Goal: Register for event/course

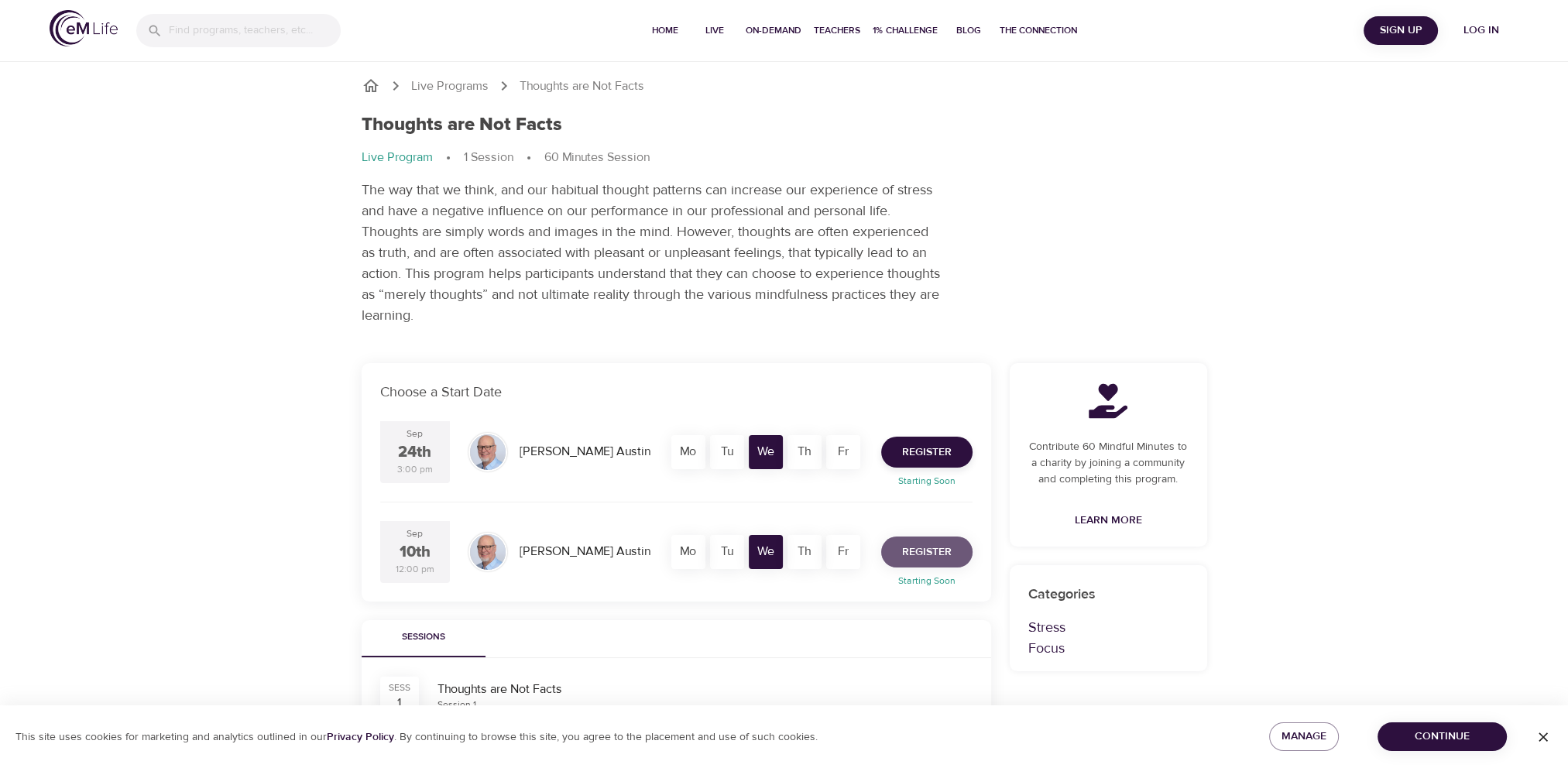
click at [906, 553] on span "Register" at bounding box center [927, 552] width 50 height 19
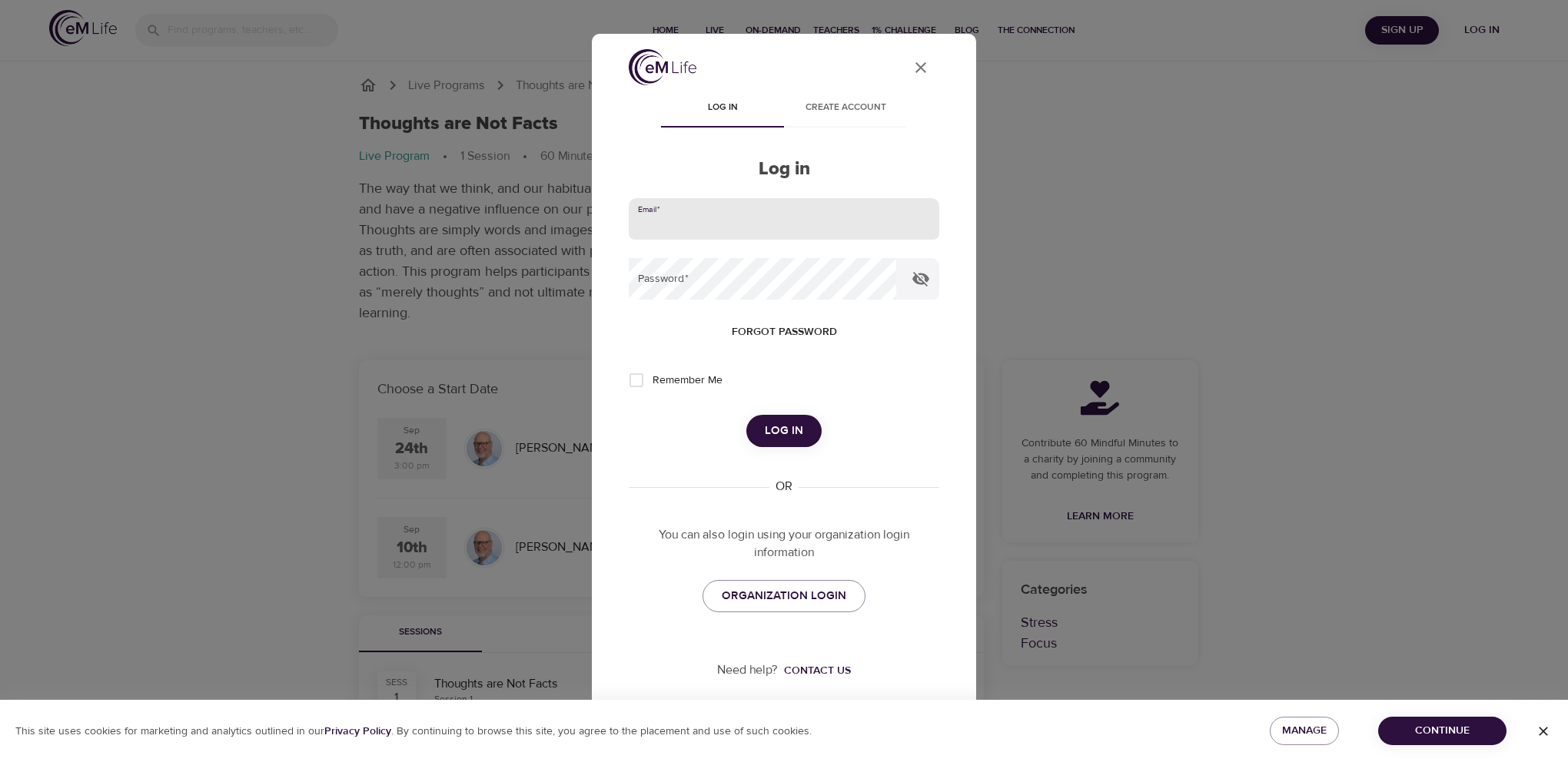
click at [774, 226] on input "email" at bounding box center [784, 219] width 311 height 42
type input "[EMAIL_ADDRESS][DOMAIN_NAME]"
click at [658, 377] on span "Remember Me" at bounding box center [688, 381] width 70 height 16
drag, startPoint x: 660, startPoint y: 375, endPoint x: 634, endPoint y: 380, distance: 26.5
click at [634, 380] on input "Remember Me" at bounding box center [637, 381] width 32 height 32
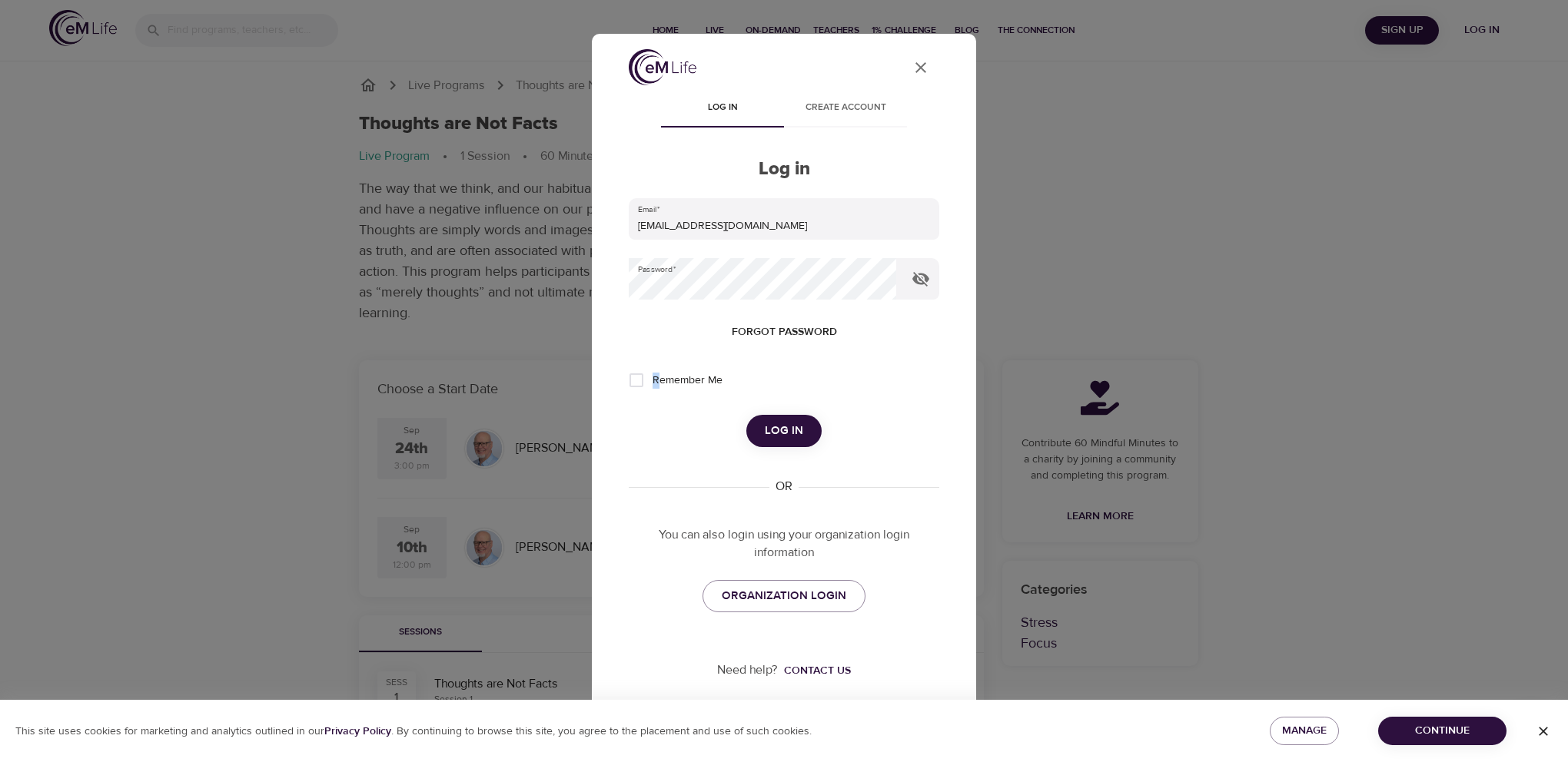
checkbox input "true"
click at [788, 439] on span "Log in" at bounding box center [784, 431] width 39 height 20
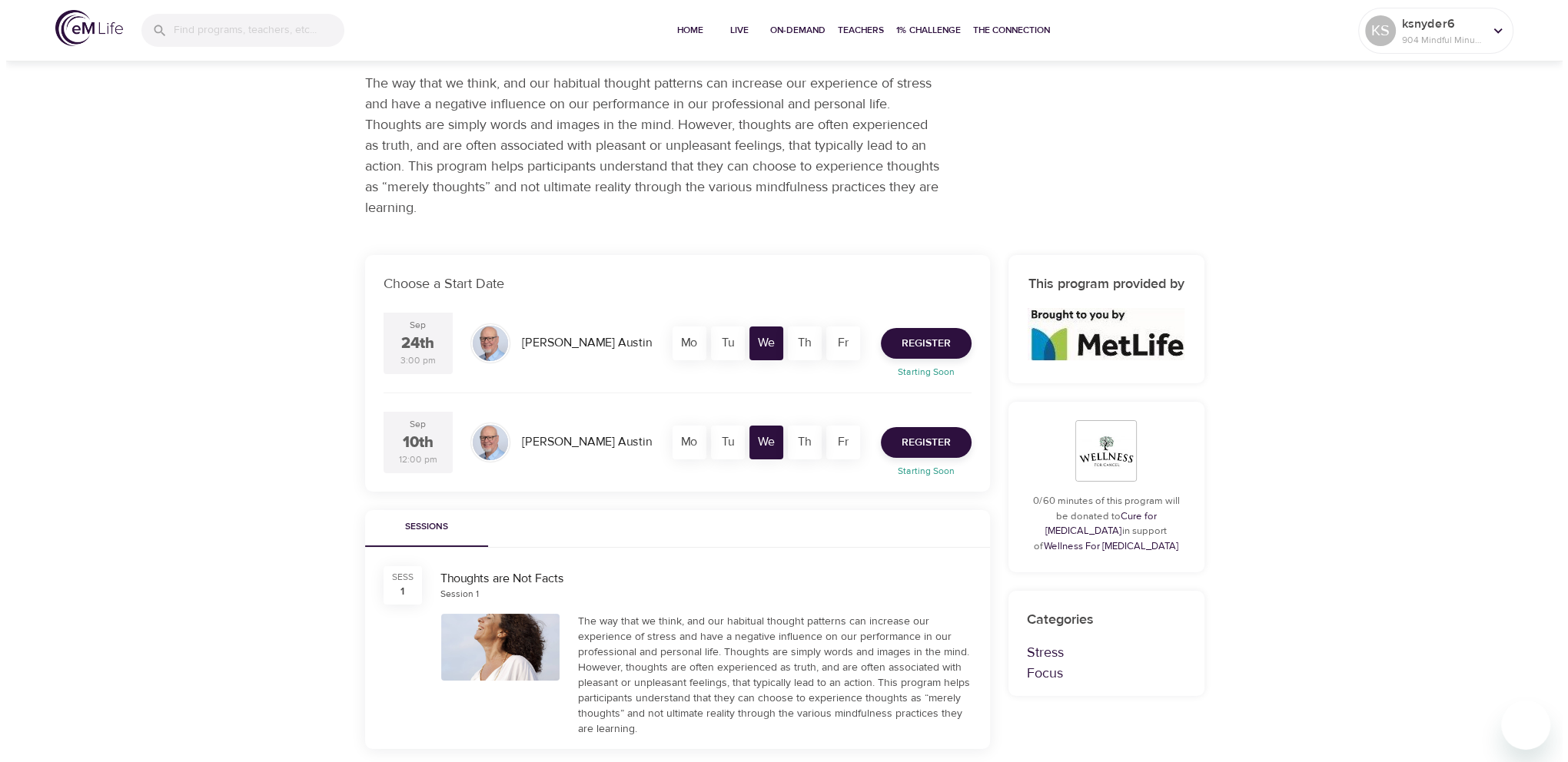
scroll to position [77, 0]
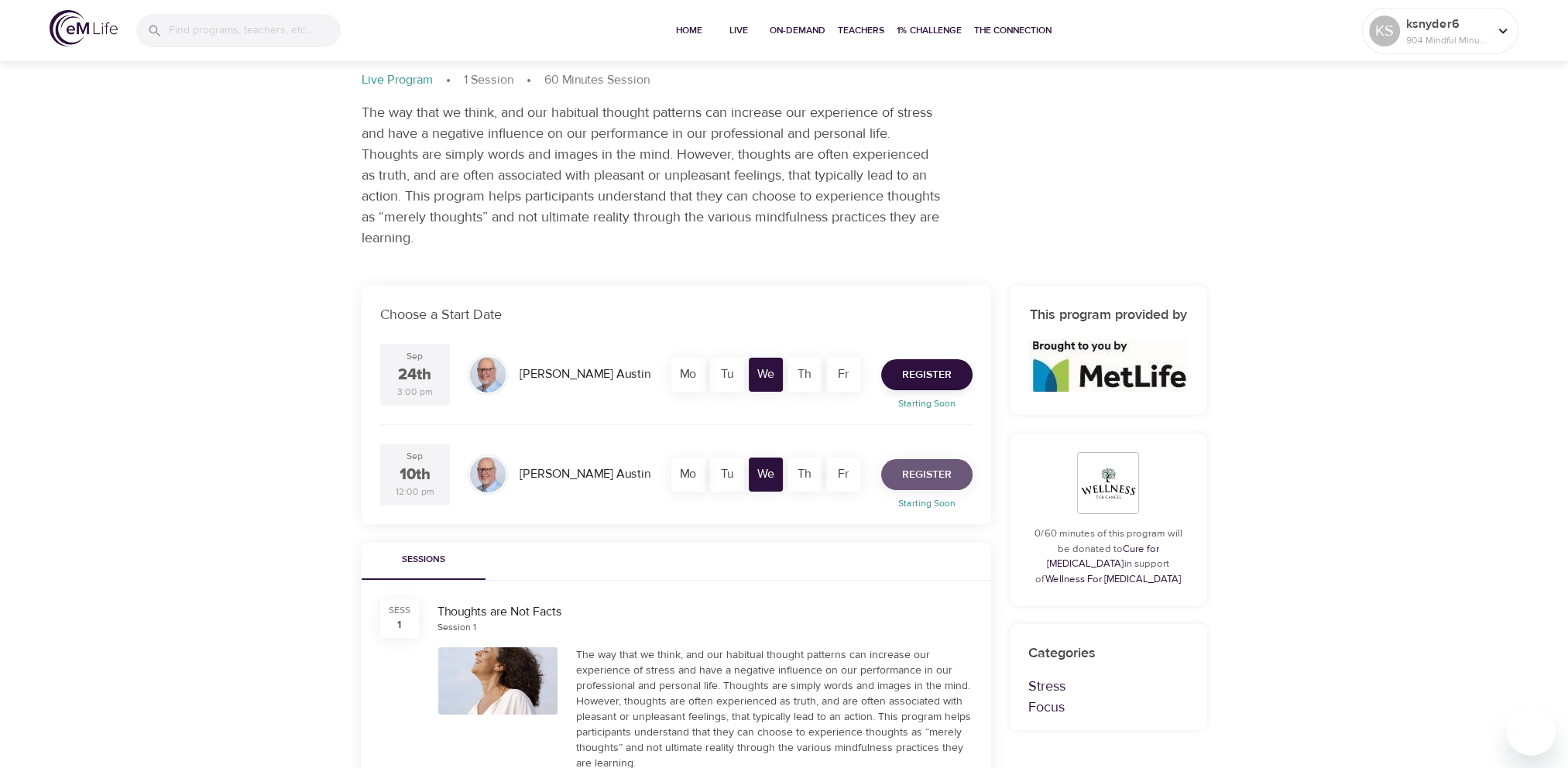
click at [938, 469] on span "Register" at bounding box center [927, 474] width 50 height 19
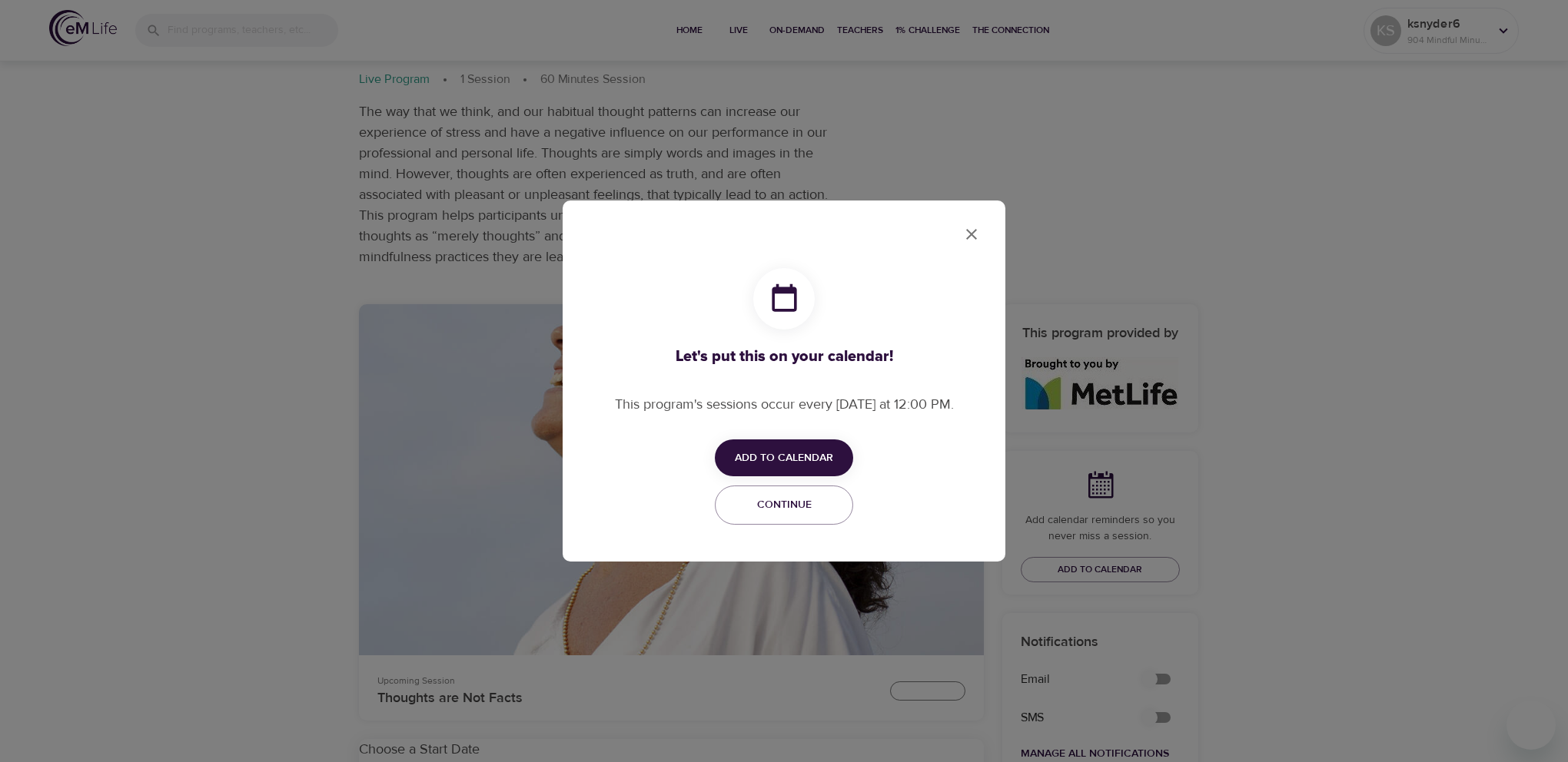
checkbox input "true"
click at [809, 464] on span "Add to Calendar" at bounding box center [784, 458] width 99 height 19
click at [785, 513] on span "Outlook" at bounding box center [794, 518] width 48 height 21
click at [800, 513] on span "Outlook" at bounding box center [794, 518] width 48 height 21
click at [972, 235] on div at bounding box center [784, 381] width 1568 height 762
